Goal: Information Seeking & Learning: Learn about a topic

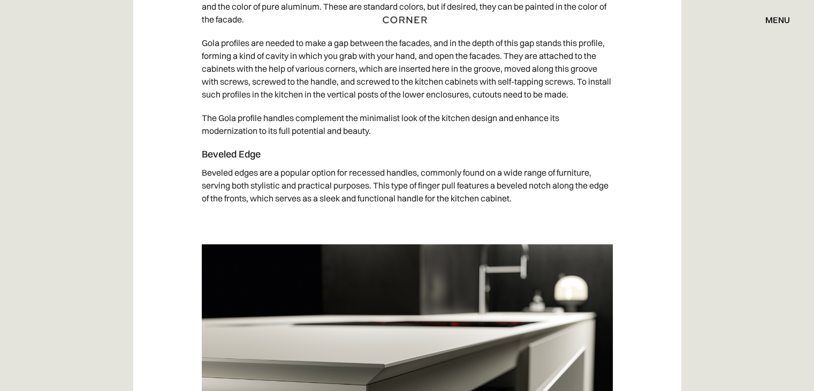
scroll to position [4601, 0]
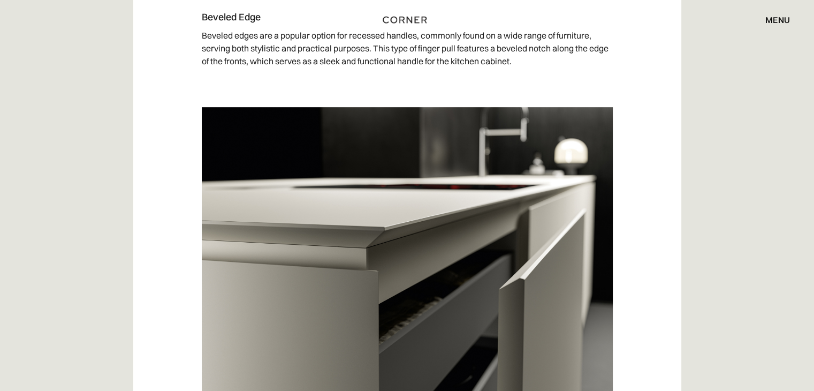
drag, startPoint x: 199, startPoint y: 29, endPoint x: 251, endPoint y: 30, distance: 51.9
click at [251, 30] on div "Shop Kitchens Shop Kitchens How it works How it works Projects Projects Inspira…" at bounding box center [407, 20] width 814 height 40
click at [269, 30] on div "Shop Kitchens Shop Kitchens How it works How it works Projects Projects Inspira…" at bounding box center [407, 20] width 814 height 40
click at [251, 30] on div "Shop Kitchens Shop Kitchens How it works How it works Projects Projects Inspira…" at bounding box center [407, 20] width 814 height 40
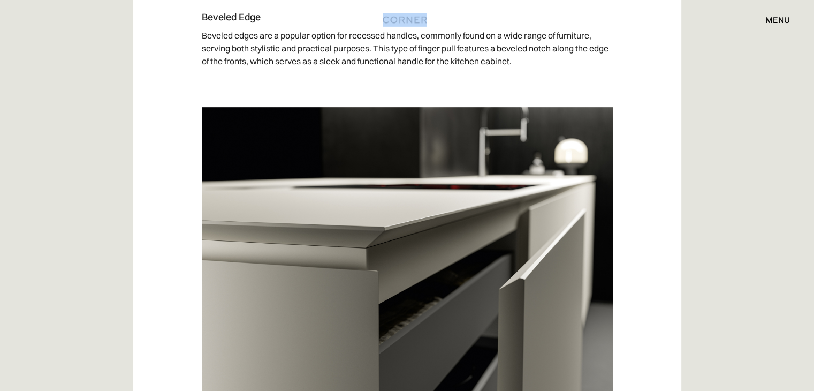
click at [251, 30] on div "Shop Kitchens Shop Kitchens How it works How it works Projects Projects Inspira…" at bounding box center [407, 20] width 814 height 40
drag, startPoint x: 749, startPoint y: 127, endPoint x: 638, endPoint y: 127, distance: 111.3
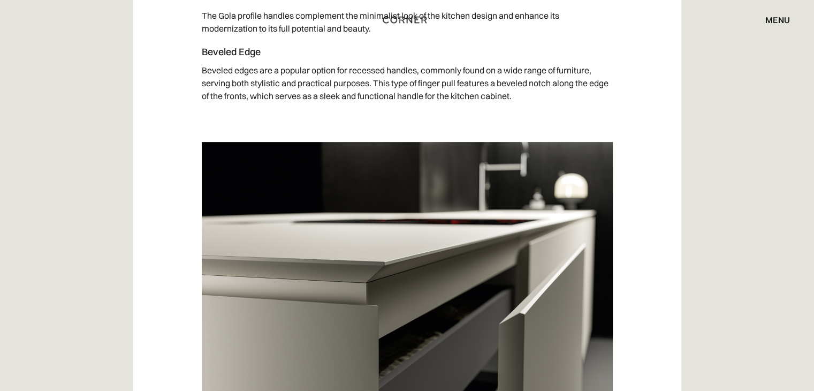
scroll to position [4494, 0]
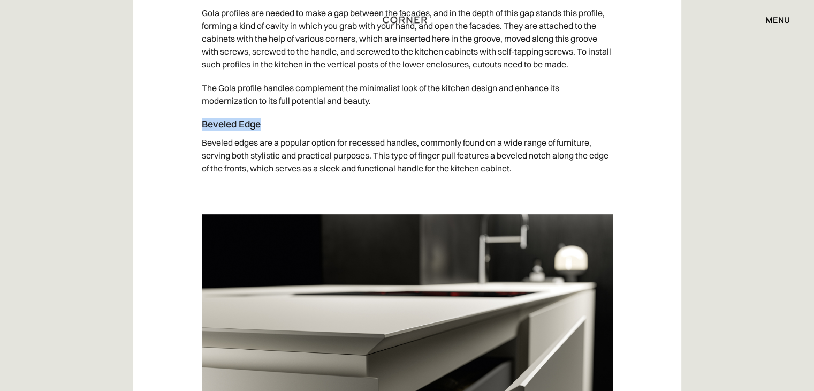
drag, startPoint x: 255, startPoint y: 138, endPoint x: 196, endPoint y: 135, distance: 59.4
copy h4 "Beveled Edge"
